Goal: Information Seeking & Learning: Find specific fact

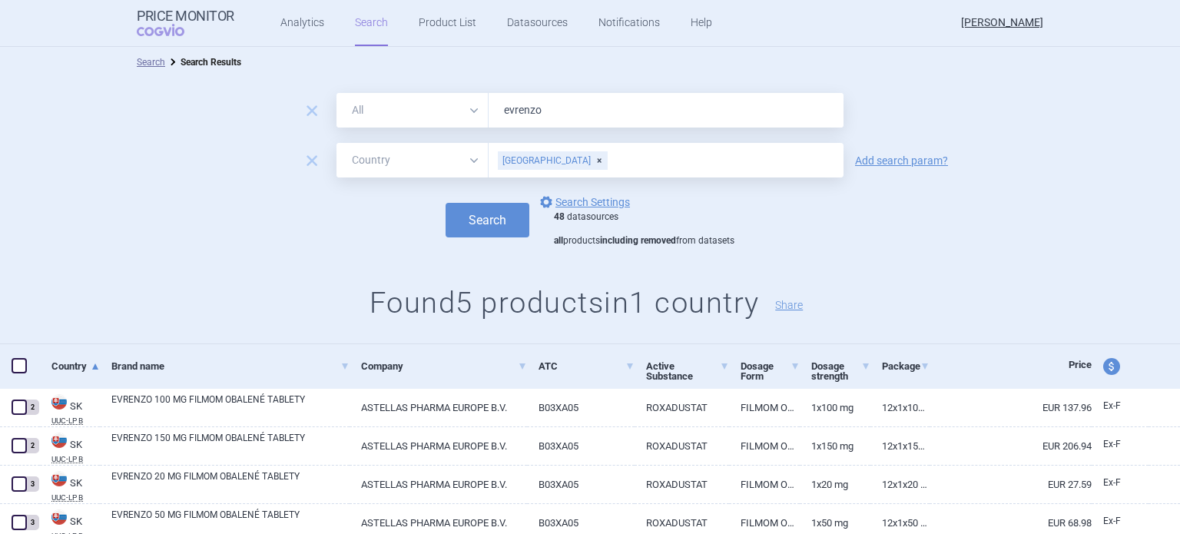
select select "country"
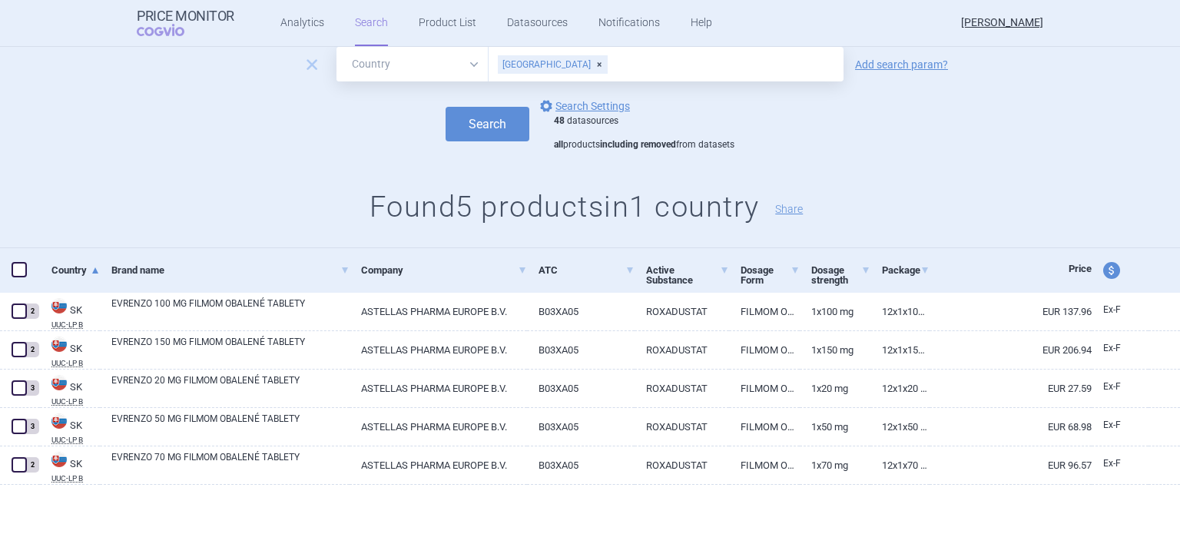
scroll to position [47, 0]
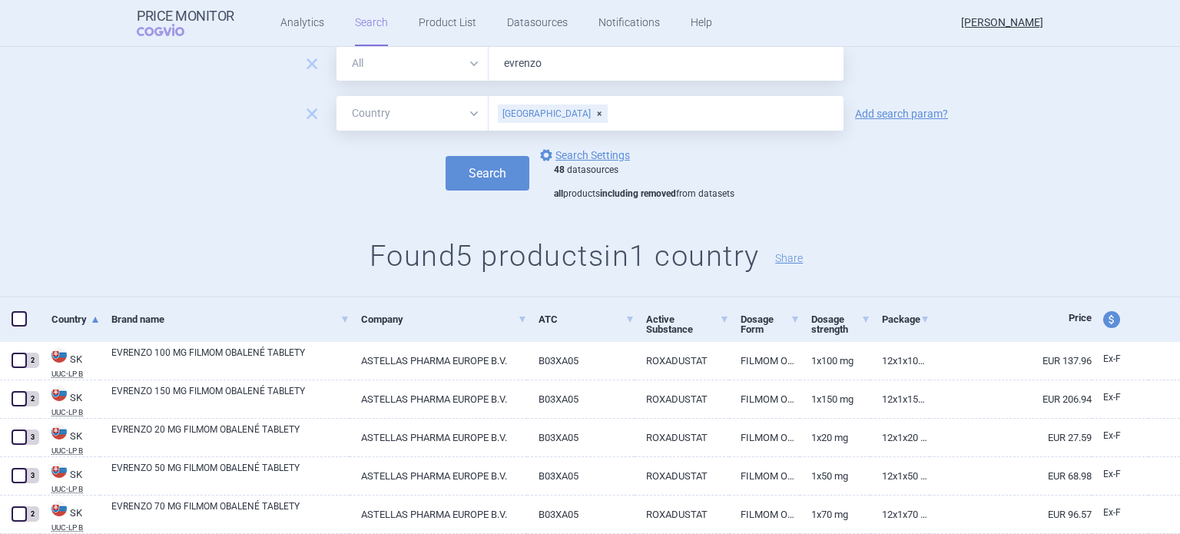
drag, startPoint x: 559, startPoint y: 59, endPoint x: 479, endPoint y: 64, distance: 79.3
click at [479, 64] on div "All Brand Name ATC Company Active Substance Country Newer than evrenzo" at bounding box center [590, 63] width 507 height 35
type input "ajovy"
click at [446, 156] on button "Search" at bounding box center [488, 173] width 84 height 35
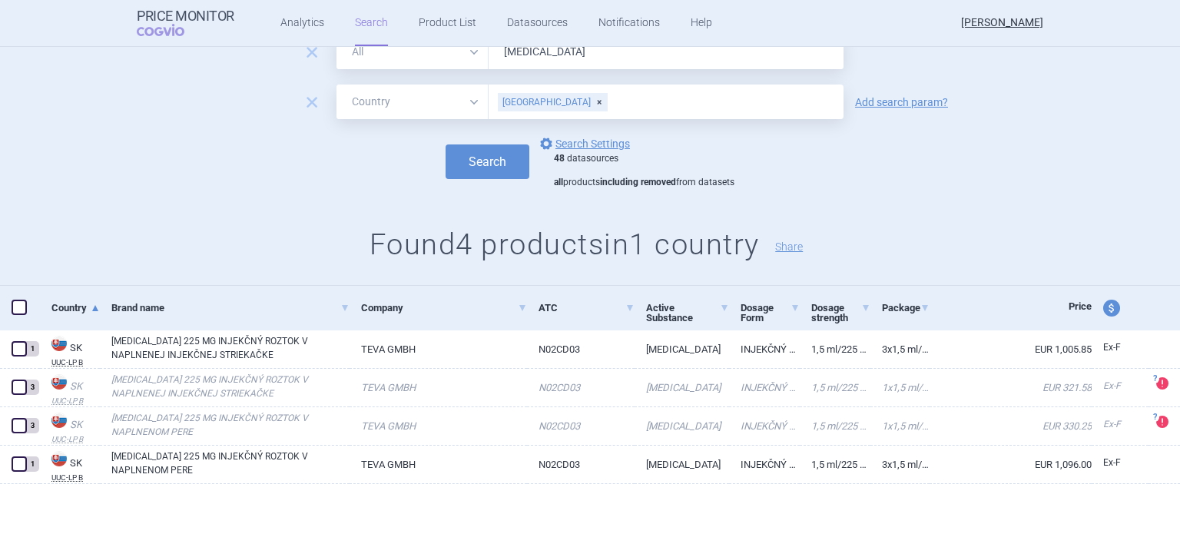
scroll to position [58, 0]
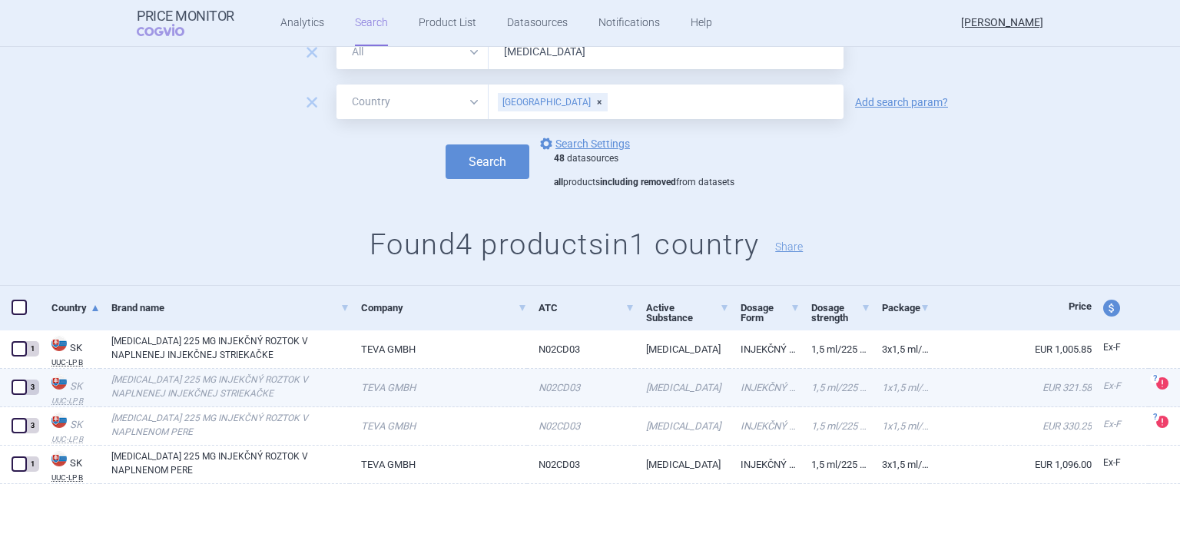
click at [320, 381] on link "AJOVY 225 MG INJEKČNÝ ROZTOK V NAPLNENEJ INJEKČNEJ STRIEKAČKE" at bounding box center [230, 387] width 238 height 28
select select "EUR"
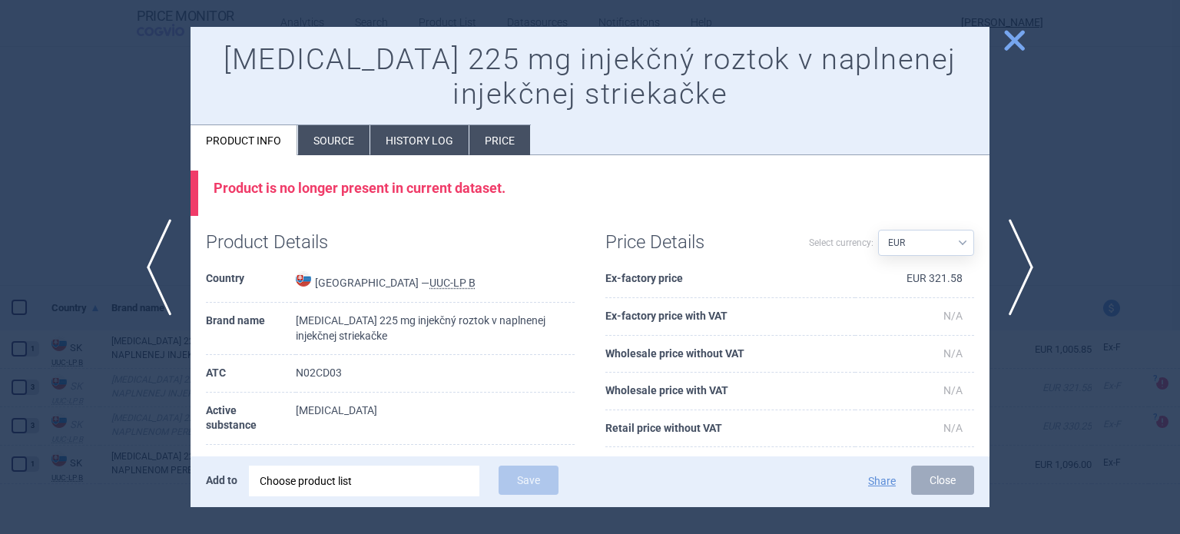
click at [410, 140] on li "History log" at bounding box center [419, 140] width 98 height 30
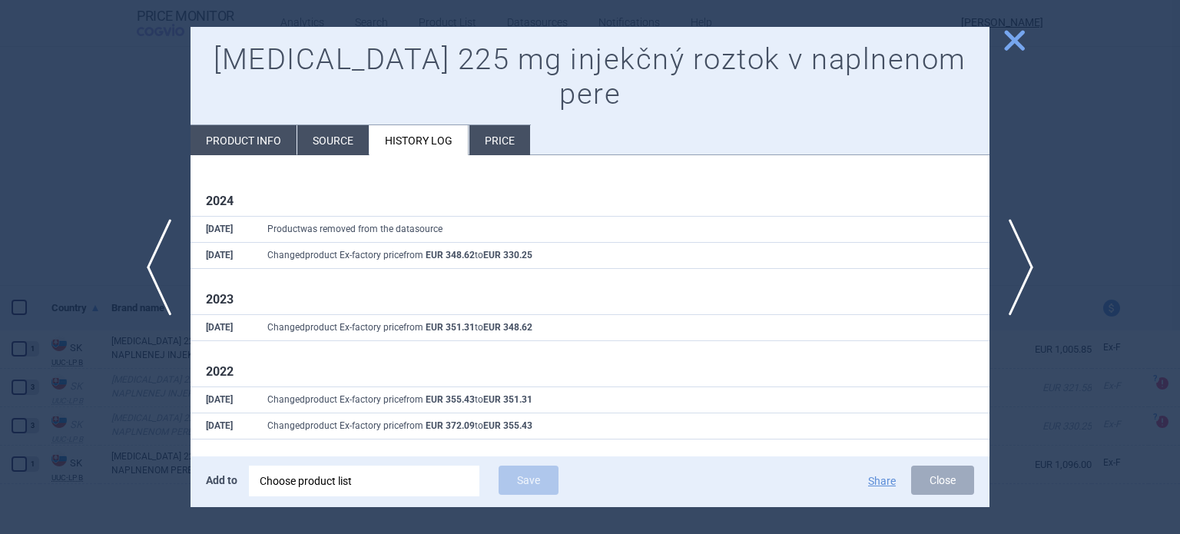
click at [106, 452] on div at bounding box center [590, 267] width 1180 height 534
